Goal: Task Accomplishment & Management: Use online tool/utility

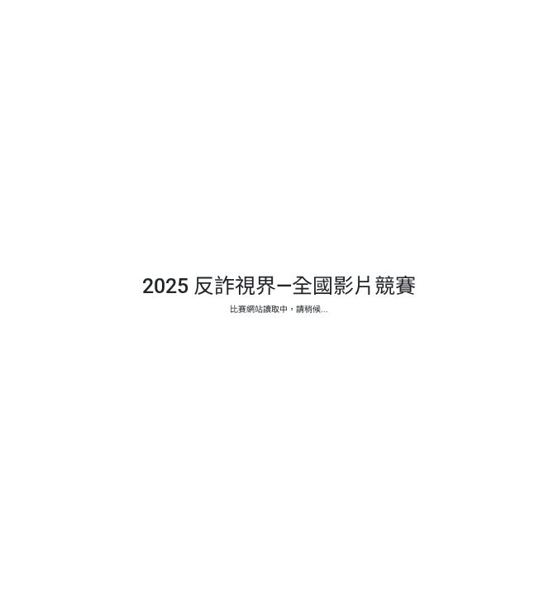
select select "vote"
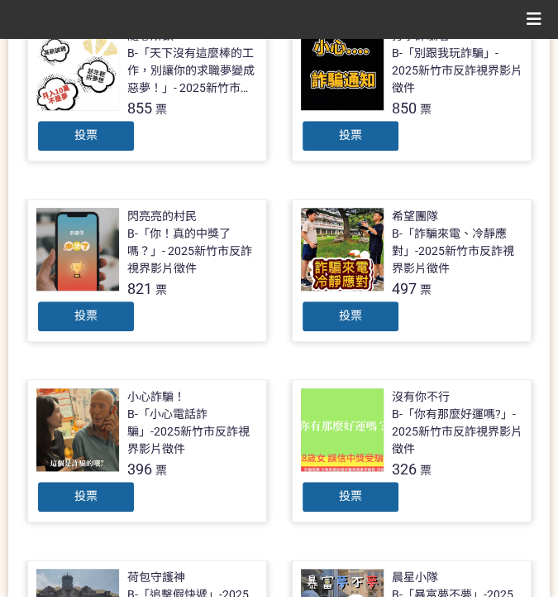
scroll to position [372, 0]
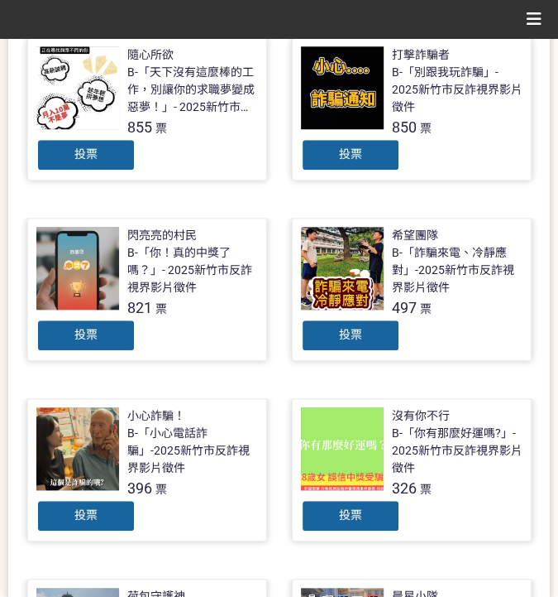
click at [94, 153] on span "投票" at bounding box center [85, 153] width 23 height 13
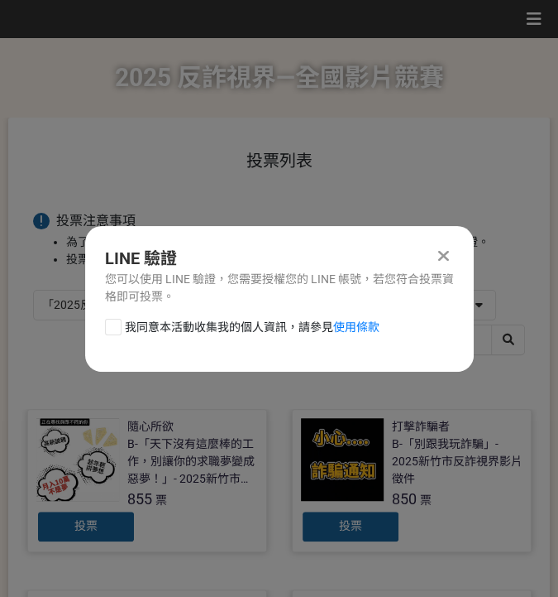
scroll to position [0, 0]
click at [151, 321] on span "我同意本活動收集我的個人資訊，請參見 使用條款" at bounding box center [252, 327] width 255 height 17
click at [117, 321] on input "我同意本活動收集我的個人資訊，請參見 使用條款" at bounding box center [111, 326] width 11 height 11
checkbox input "false"
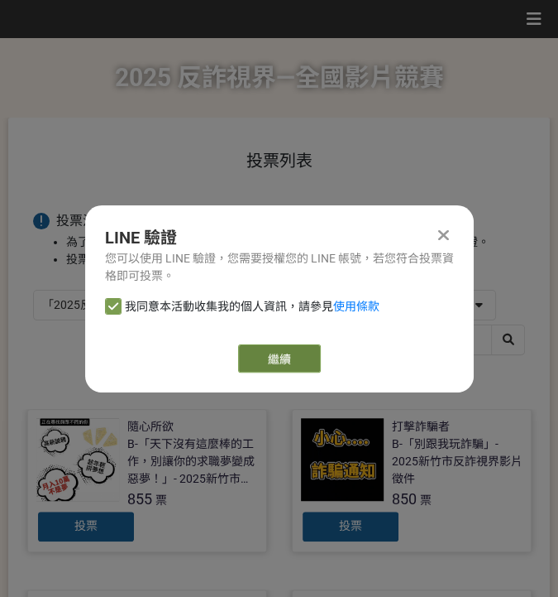
click at [249, 358] on link "繼續" at bounding box center [279, 358] width 83 height 28
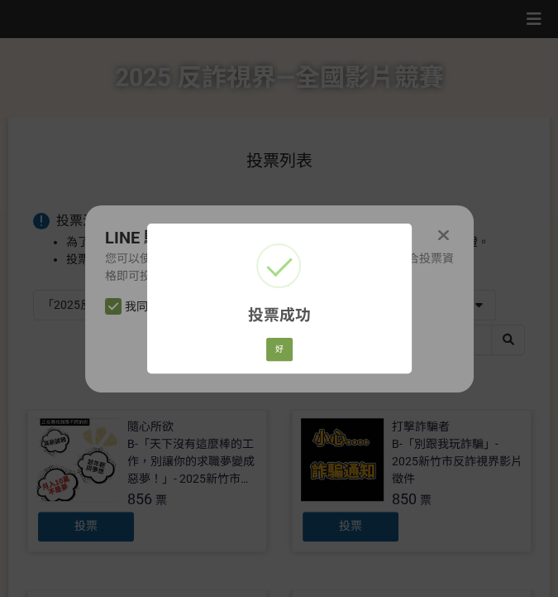
click at [271, 361] on div "好 Cancel" at bounding box center [278, 349] width 31 height 28
click at [281, 348] on button "好" at bounding box center [279, 349] width 26 height 23
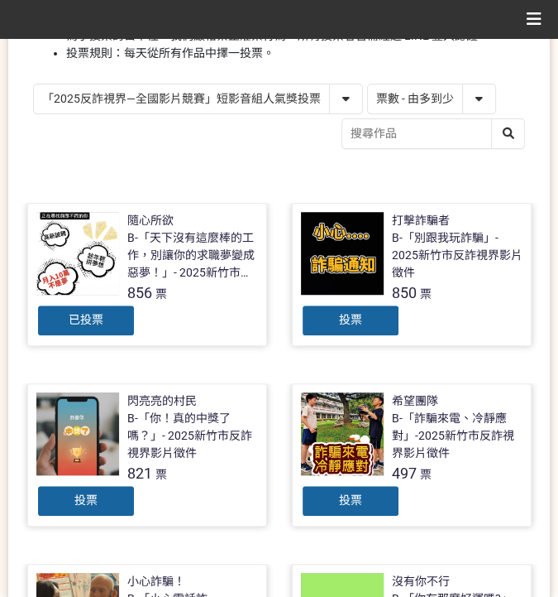
scroll to position [271, 0]
